Goal: Communication & Community: Answer question/provide support

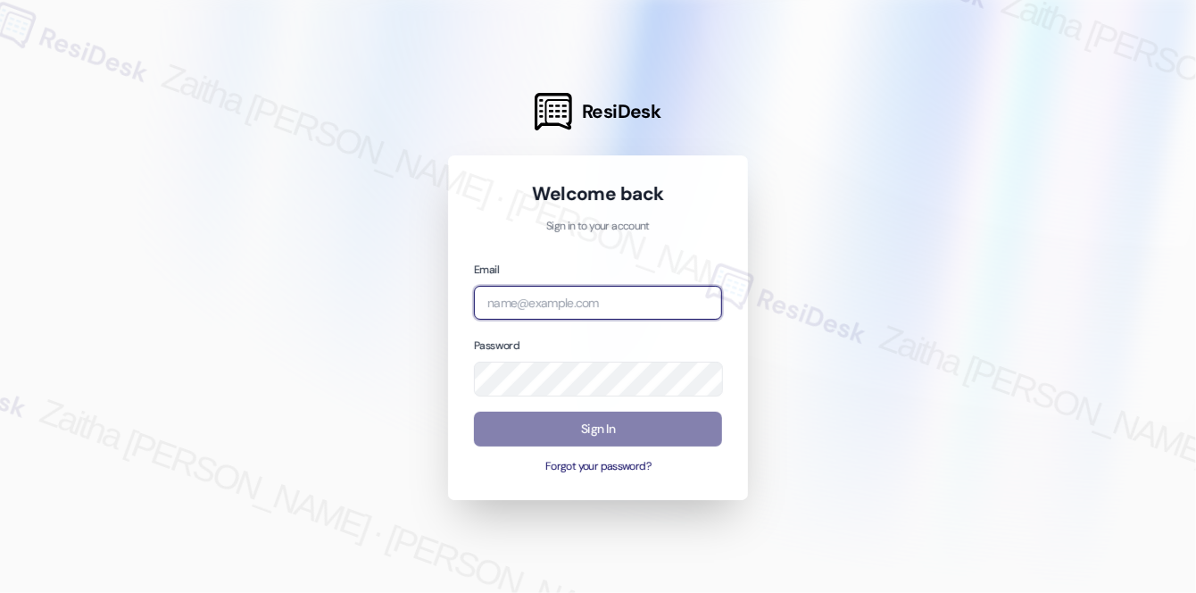
click at [526, 305] on input "email" at bounding box center [598, 303] width 248 height 35
type input "automated-surveys-a_c_lewis-zaitha.mae.[PERSON_NAME]@a_c_[DOMAIN_NAME]"
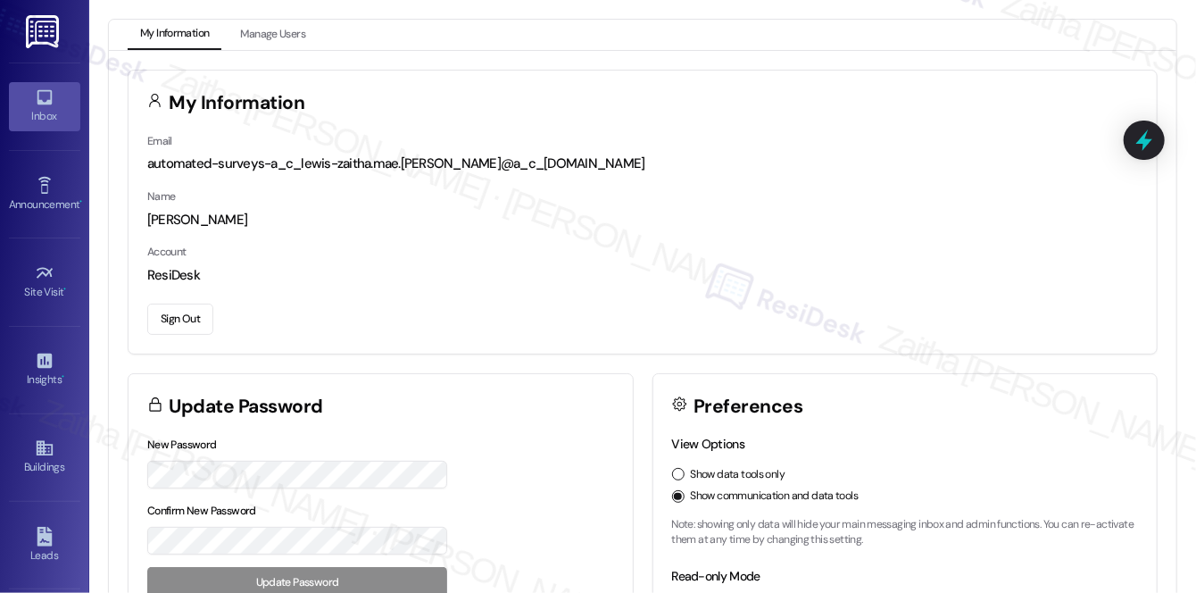
click at [59, 111] on div "Inbox" at bounding box center [44, 116] width 89 height 18
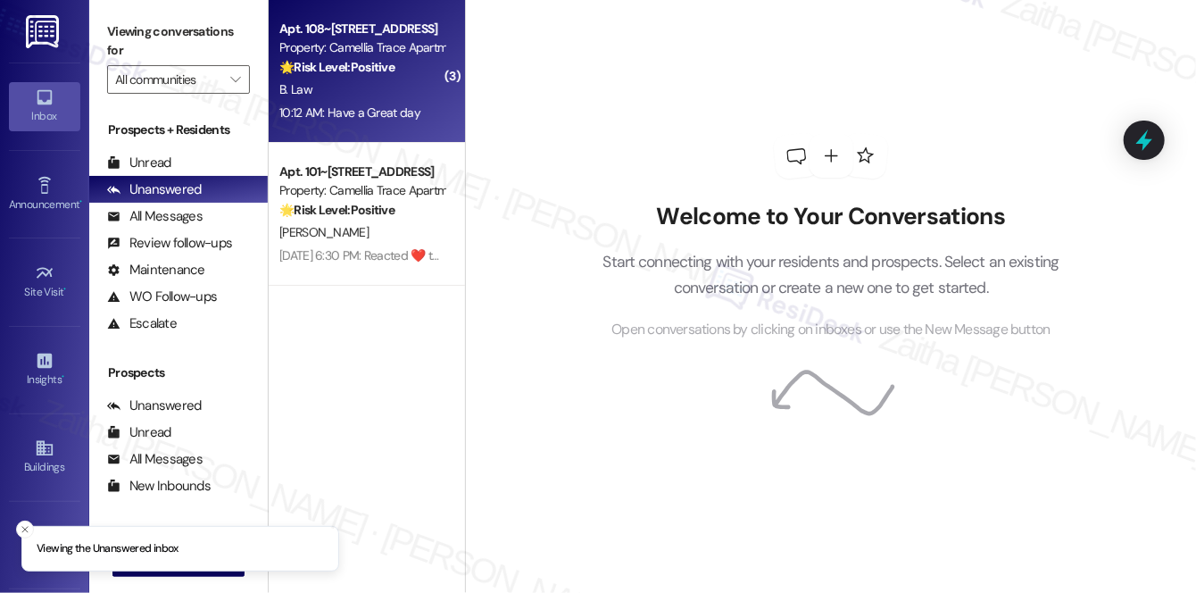
click at [400, 71] on div "🌟 Risk Level: Positive The resident is expressing gratitude, indicating positiv…" at bounding box center [361, 67] width 165 height 19
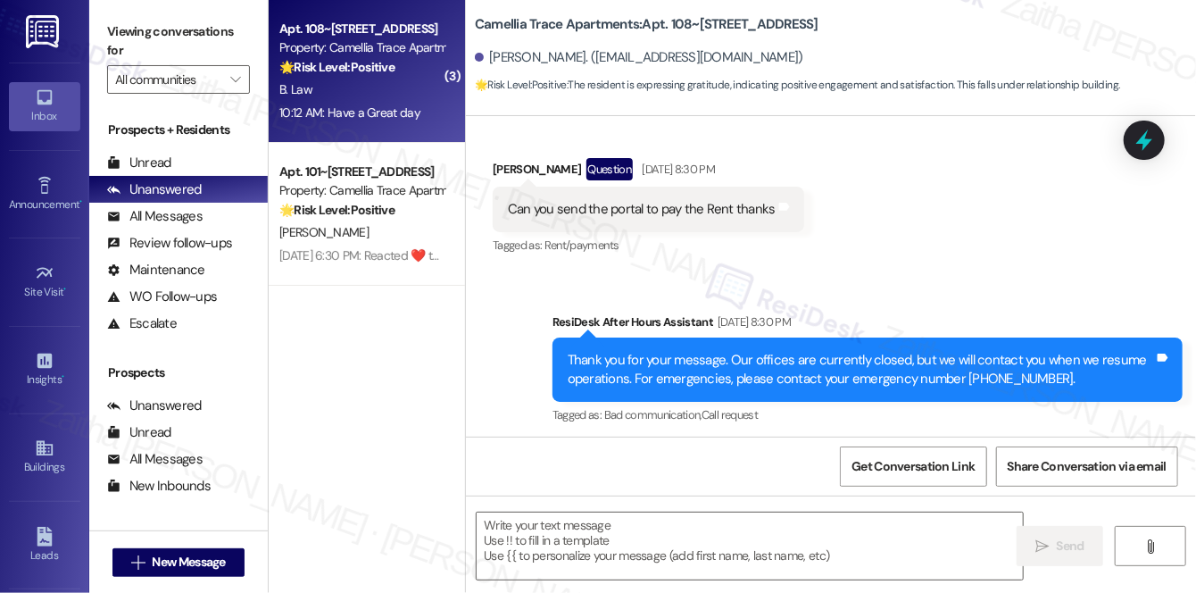
type textarea "Fetching suggested responses. Please feel free to read through the conversation…"
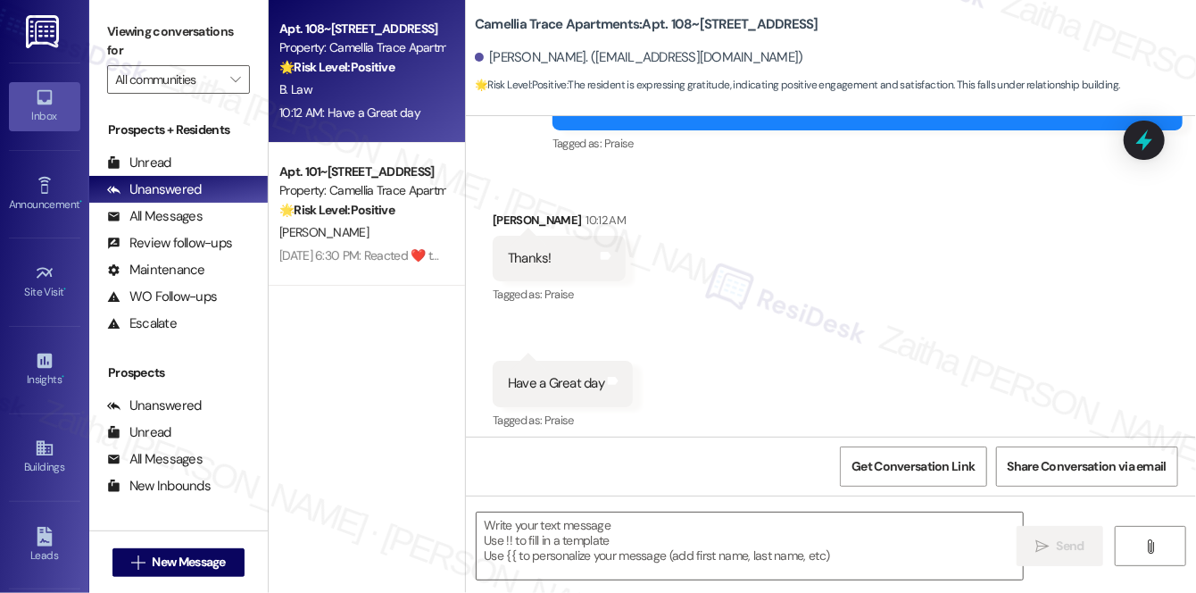
scroll to position [5801, 0]
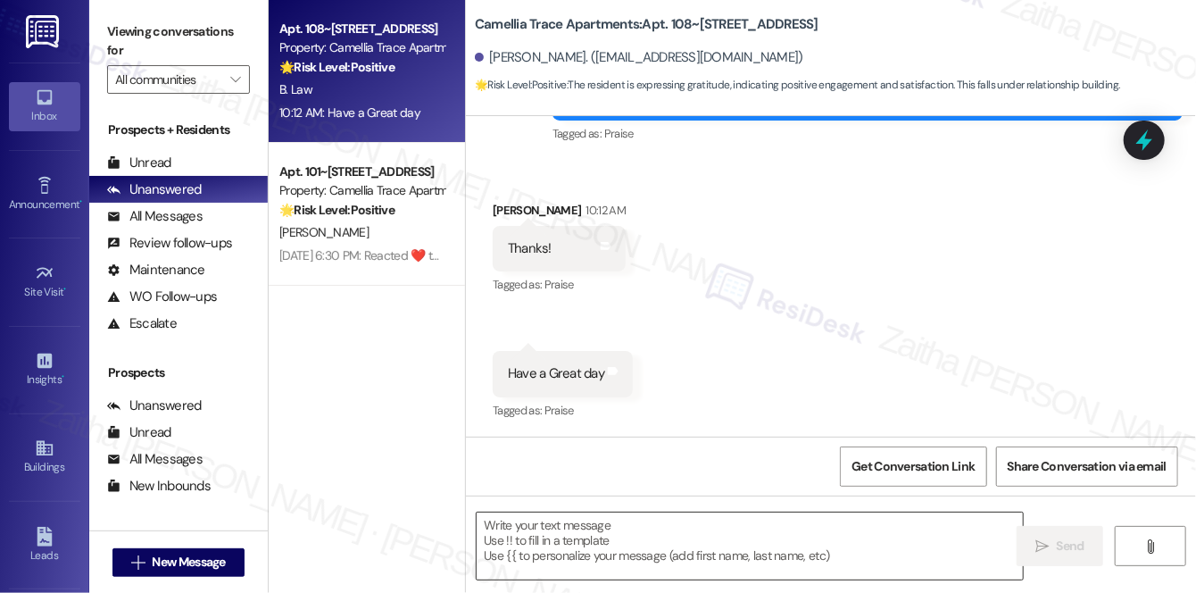
click at [644, 527] on textarea at bounding box center [750, 545] width 546 height 67
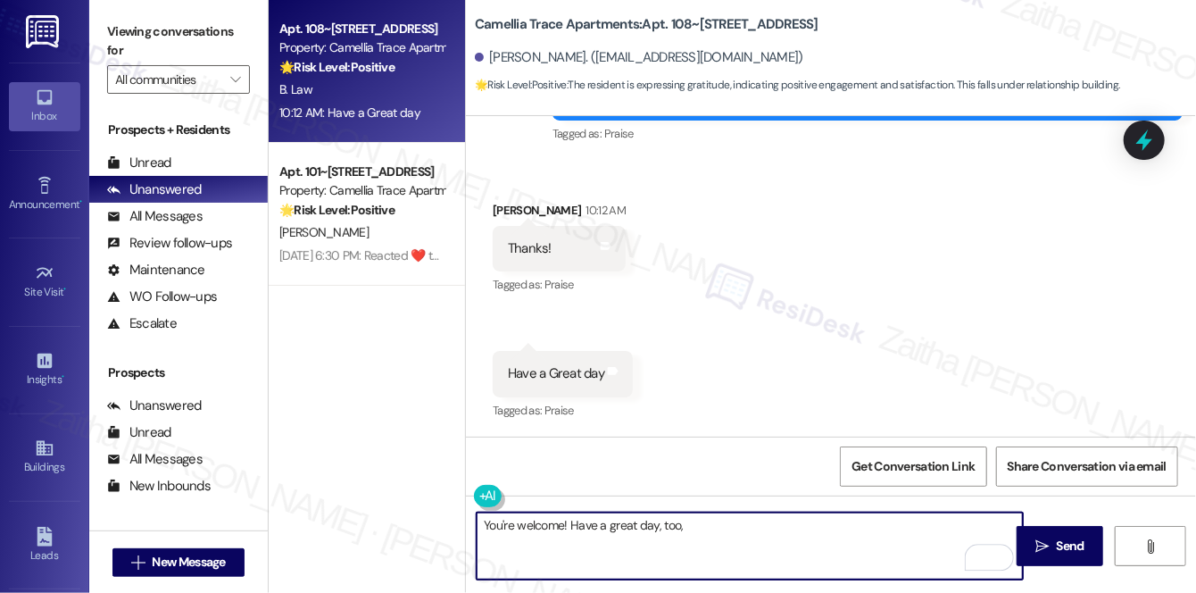
click at [505, 203] on div "[PERSON_NAME] 10:12 AM" at bounding box center [559, 213] width 133 height 25
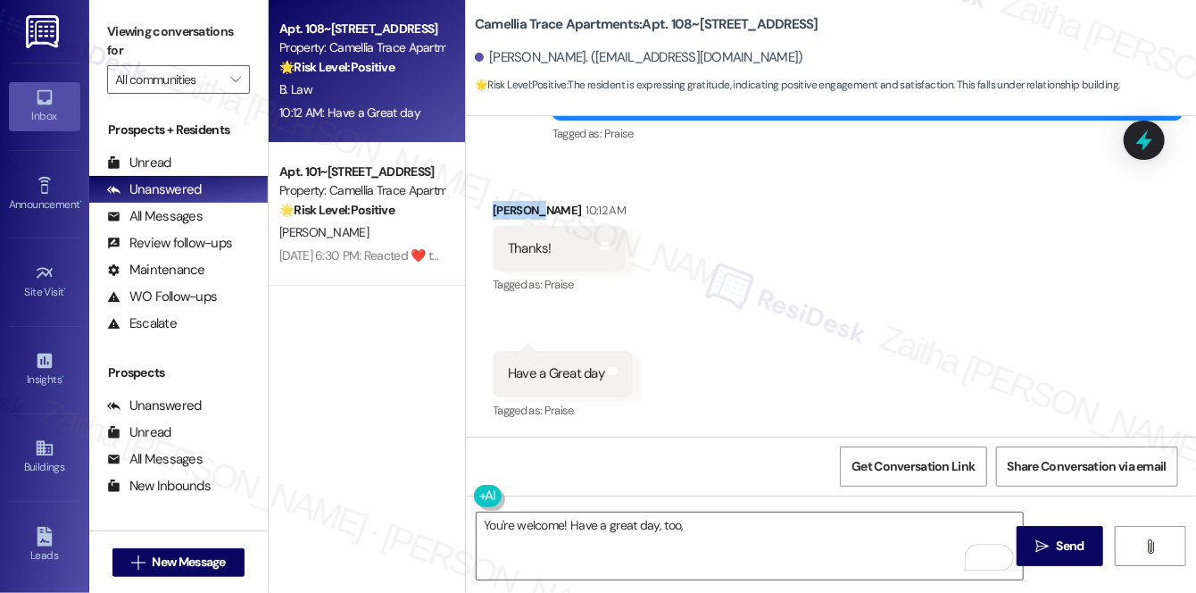
click at [505, 203] on div "[PERSON_NAME] 10:12 AM" at bounding box center [559, 213] width 133 height 25
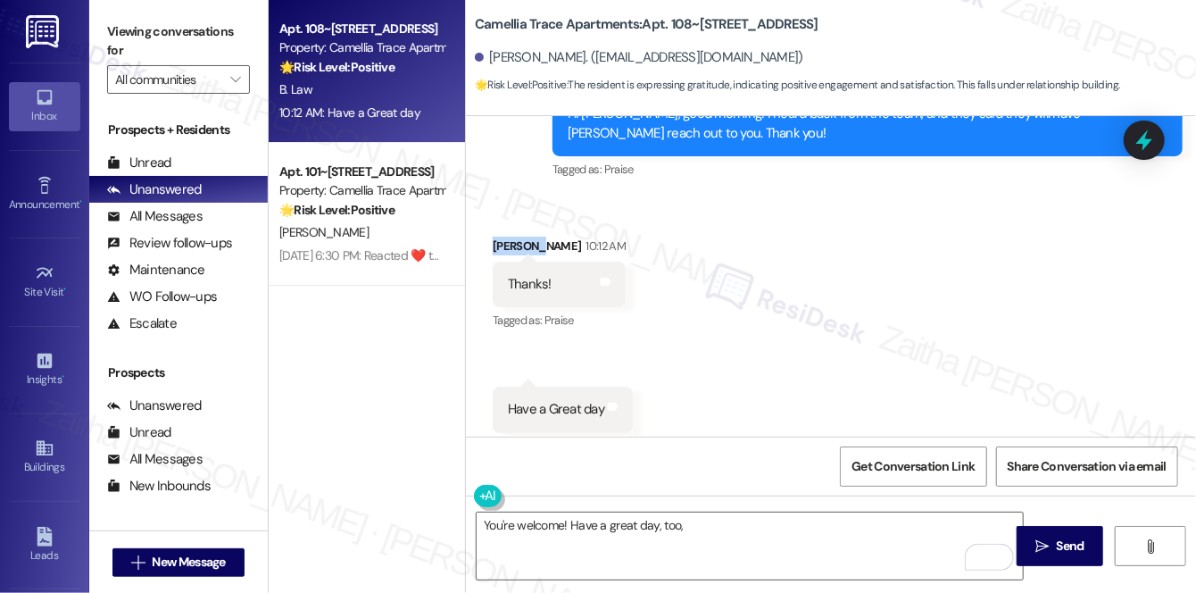
scroll to position [5802, 0]
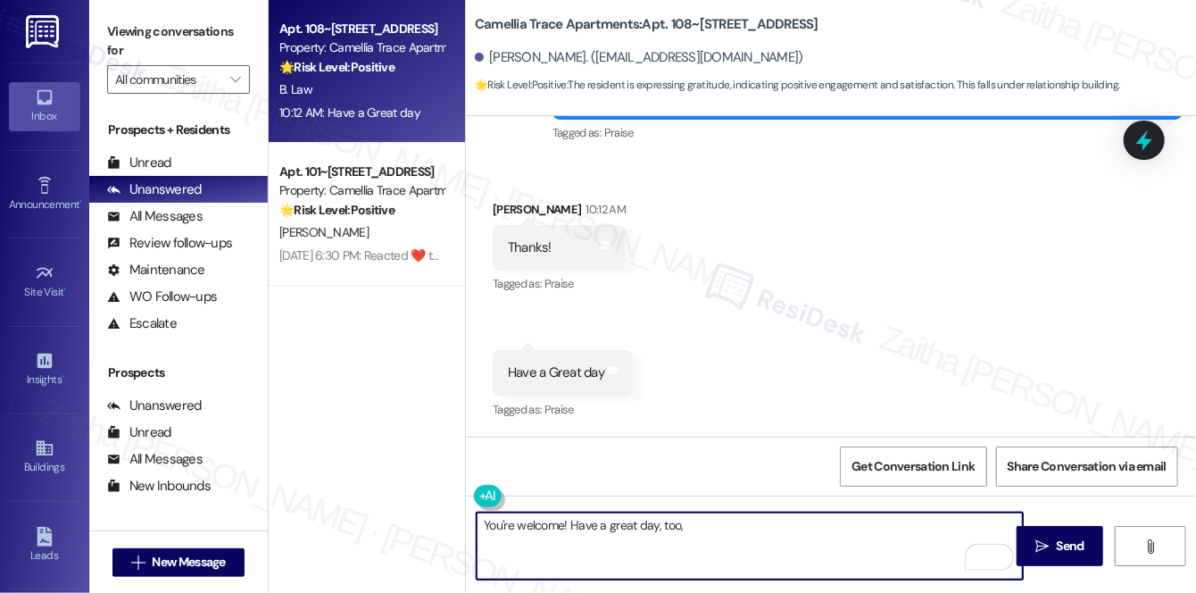
click at [726, 523] on textarea "You're welcome! Have a great day, too," at bounding box center [750, 545] width 546 height 67
type textarea "You're welcome! Have a great day too!"
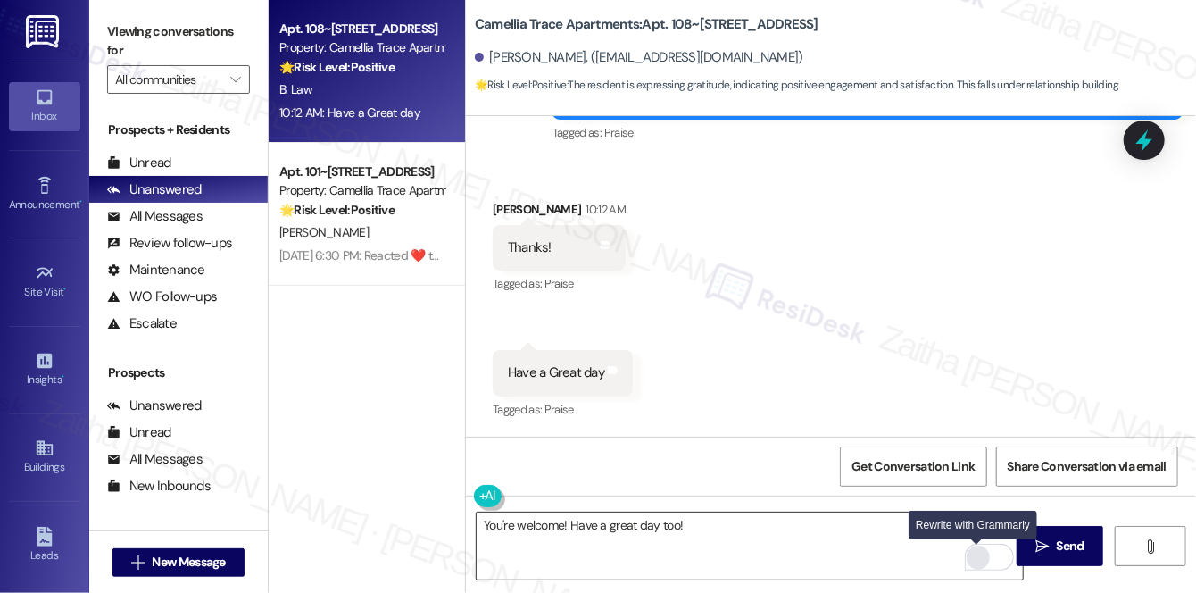
click at [975, 557] on div "Rewrite with Grammarly" at bounding box center [978, 557] width 20 height 21
